Goal: Browse casually: Explore the website without a specific task or goal

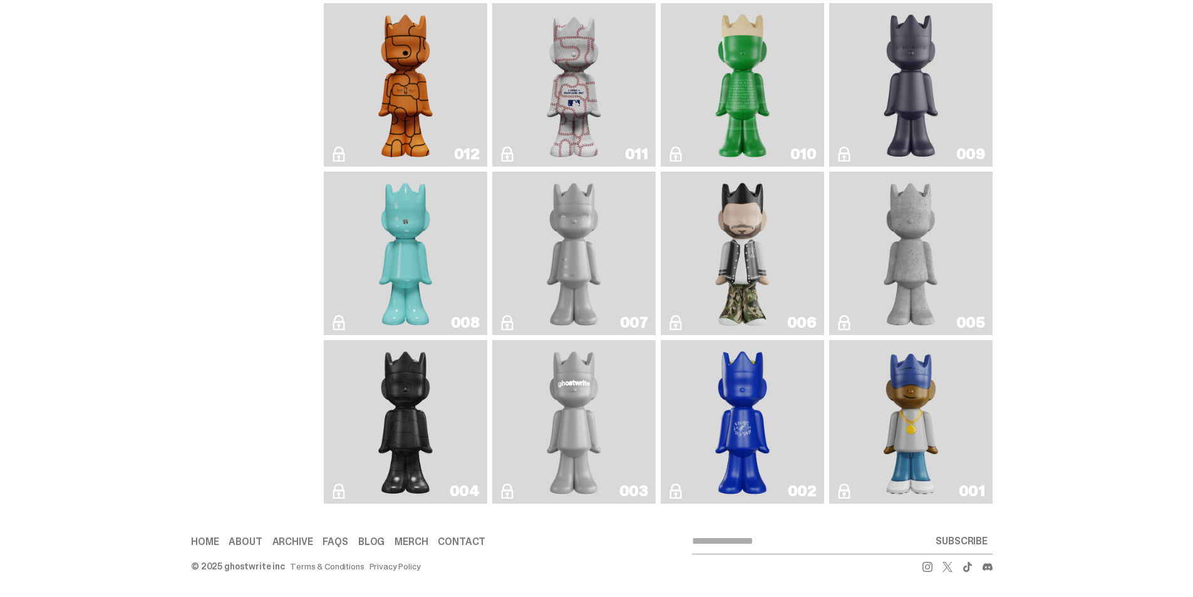
scroll to position [1793, 0]
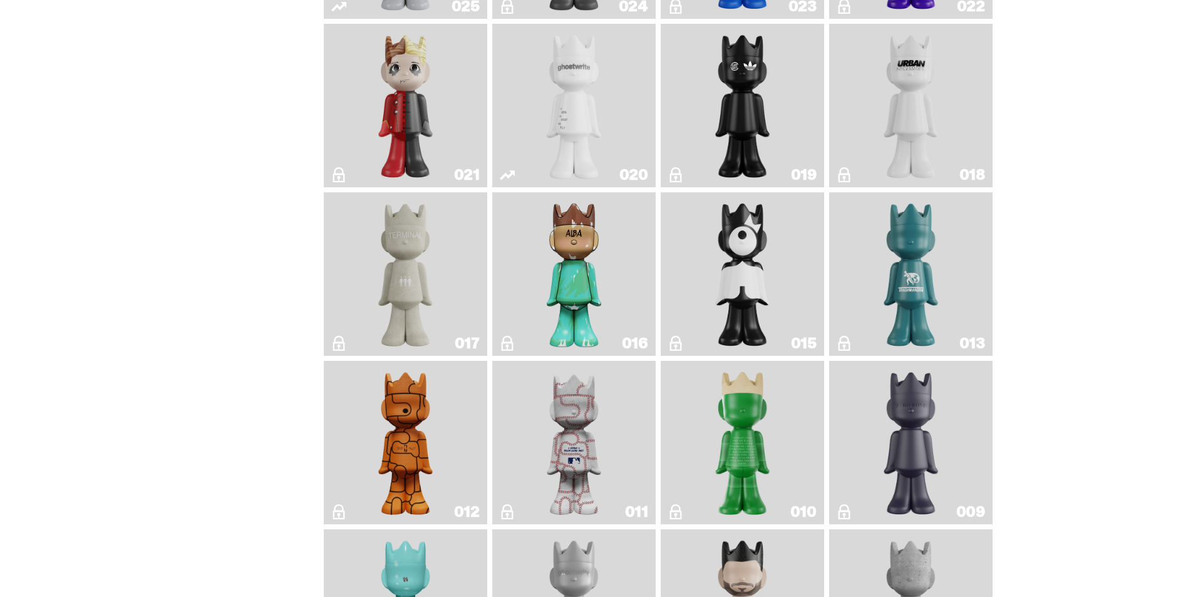
click at [421, 431] on img "Basketball" at bounding box center [406, 442] width 66 height 153
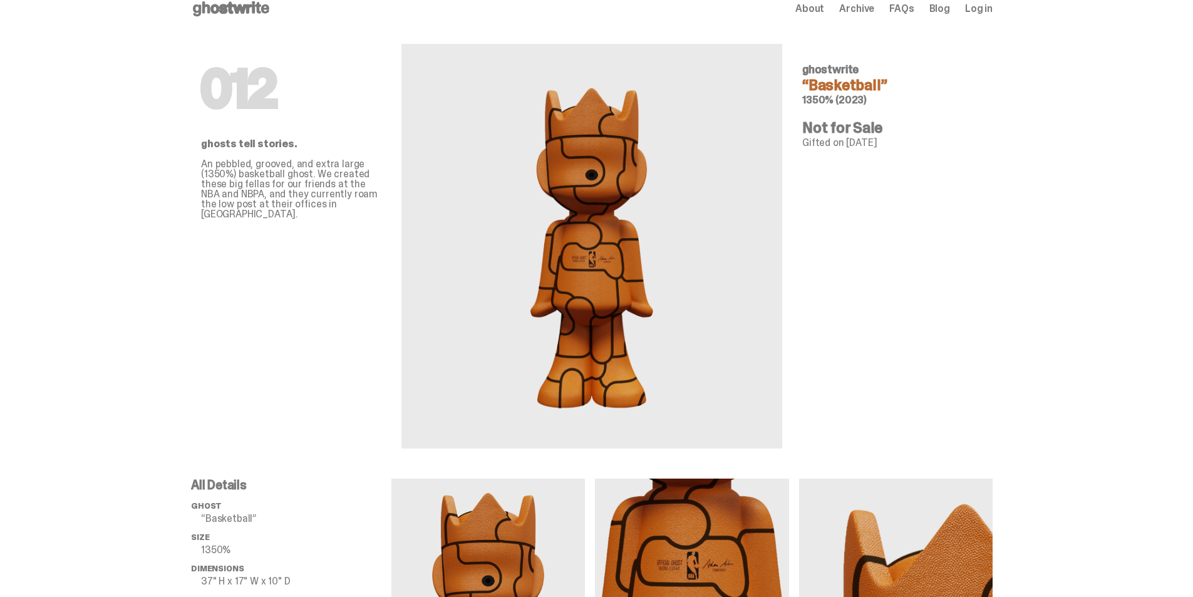
scroll to position [13, 0]
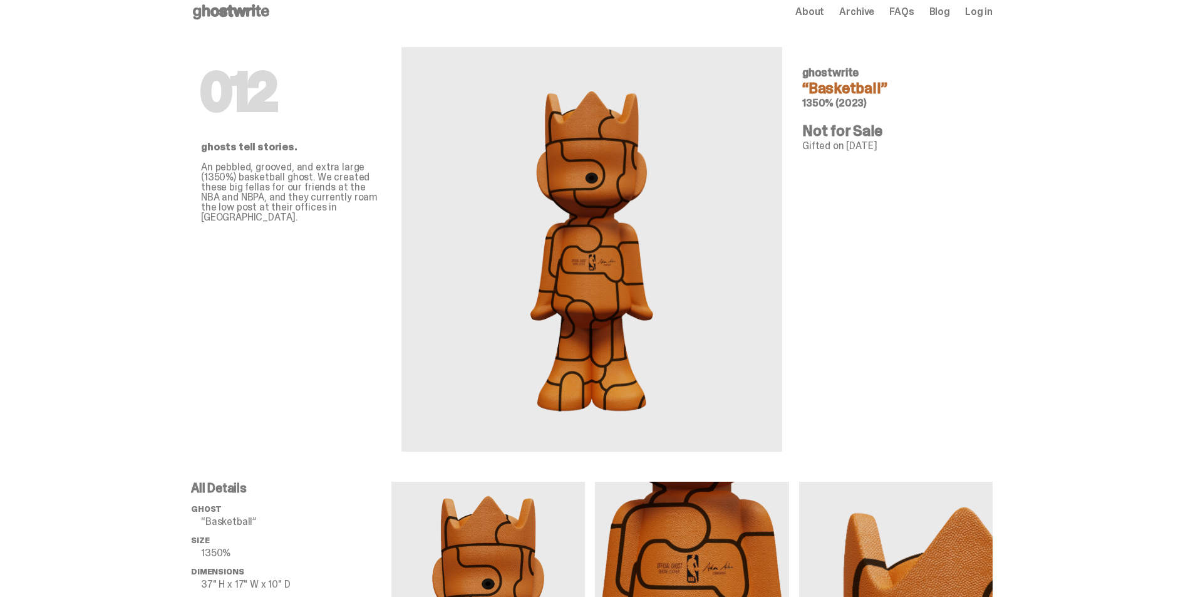
click at [557, 282] on img at bounding box center [591, 249] width 149 height 344
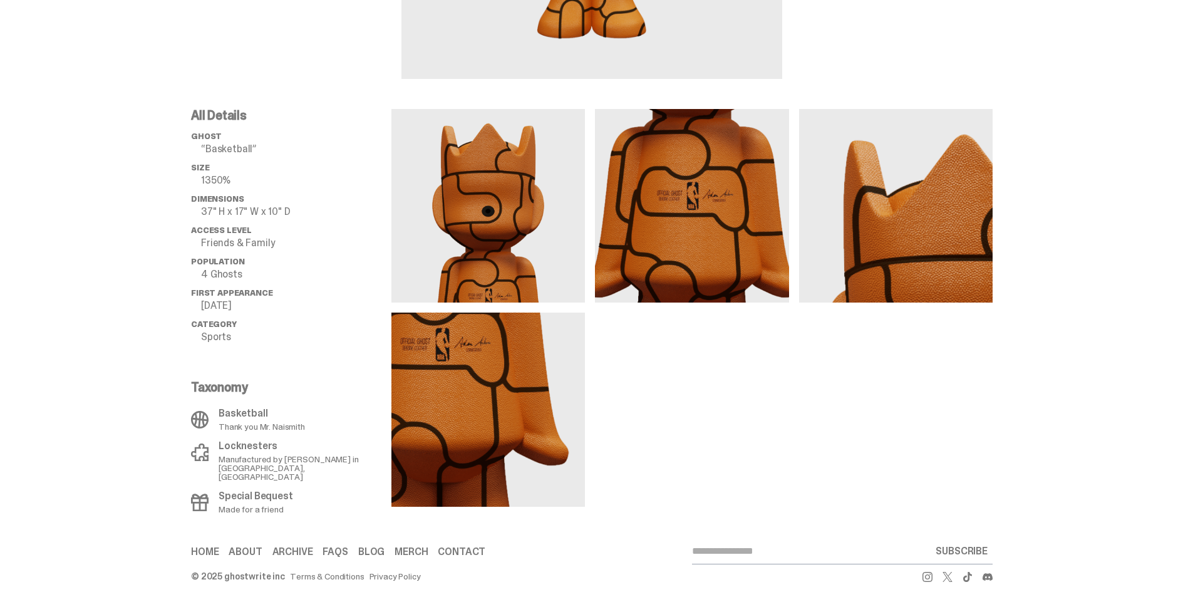
scroll to position [389, 0]
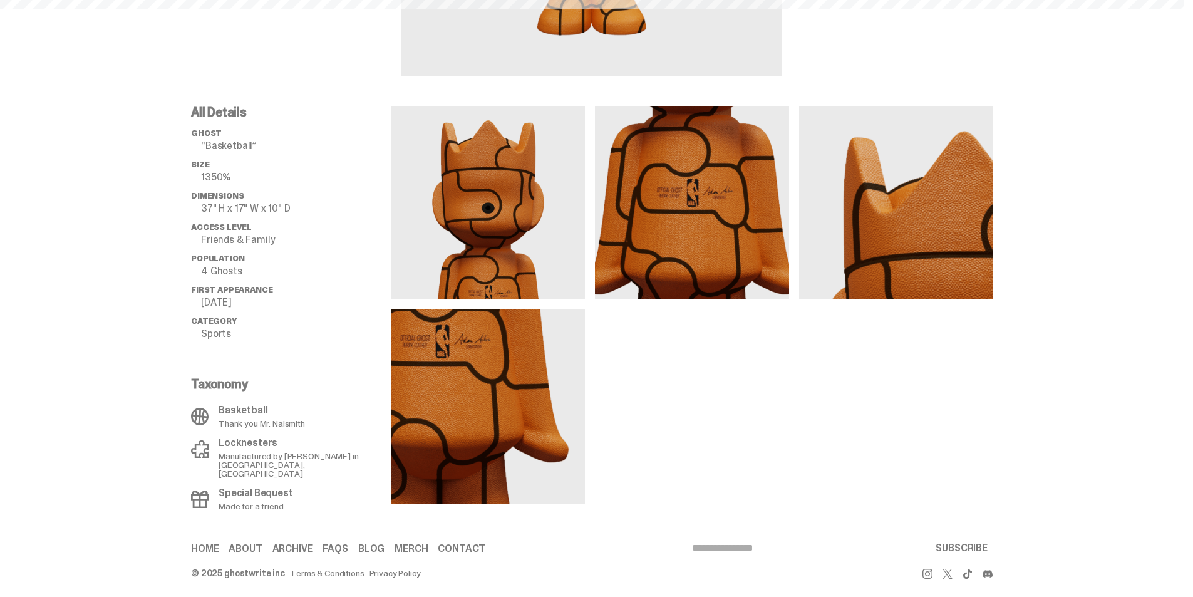
scroll to position [1793, 0]
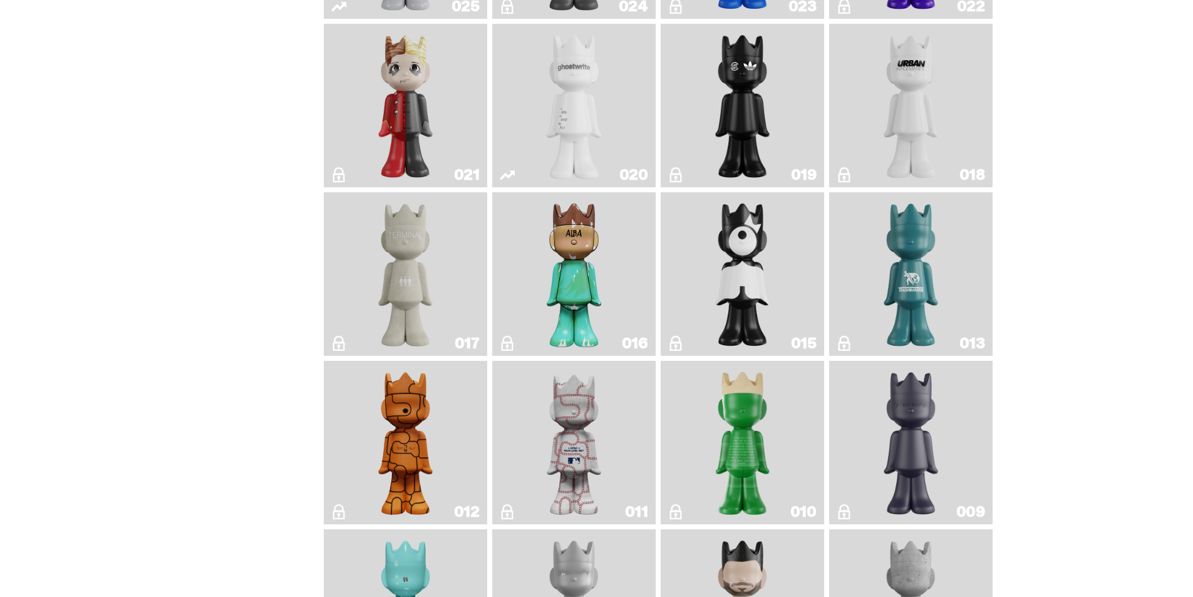
click at [623, 456] on link "011" at bounding box center [574, 442] width 148 height 153
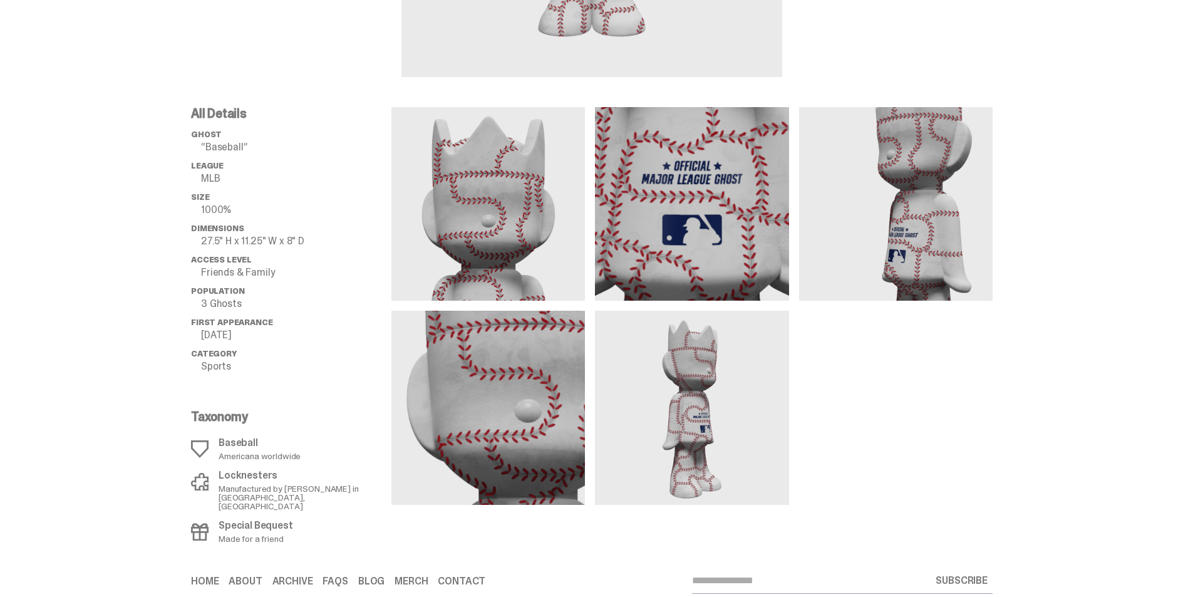
scroll to position [418, 0]
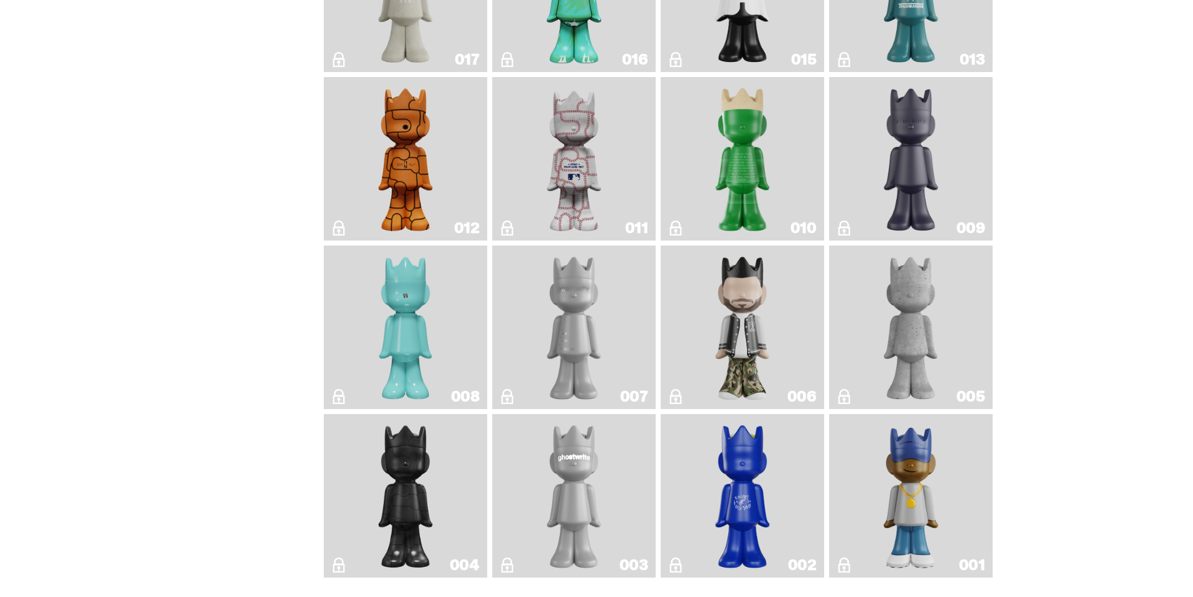
scroll to position [2106, 0]
